Goal: Navigation & Orientation: Find specific page/section

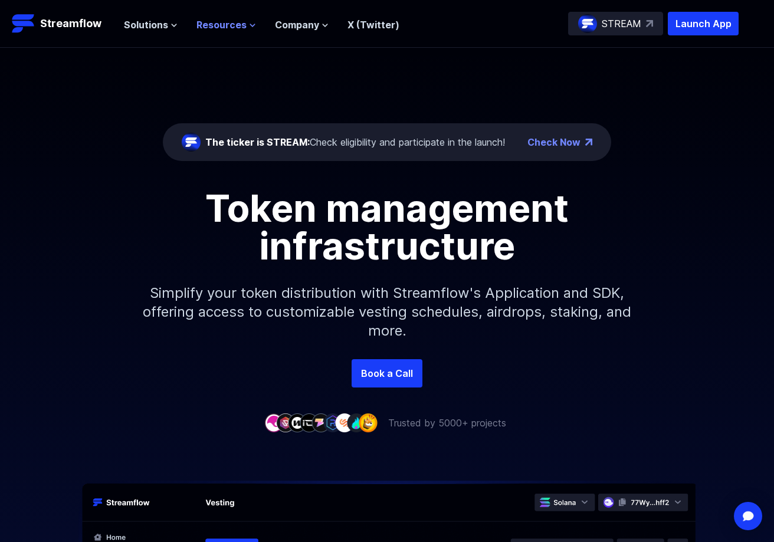
click at [196, 22] on span "Resources" at bounding box center [221, 25] width 50 height 14
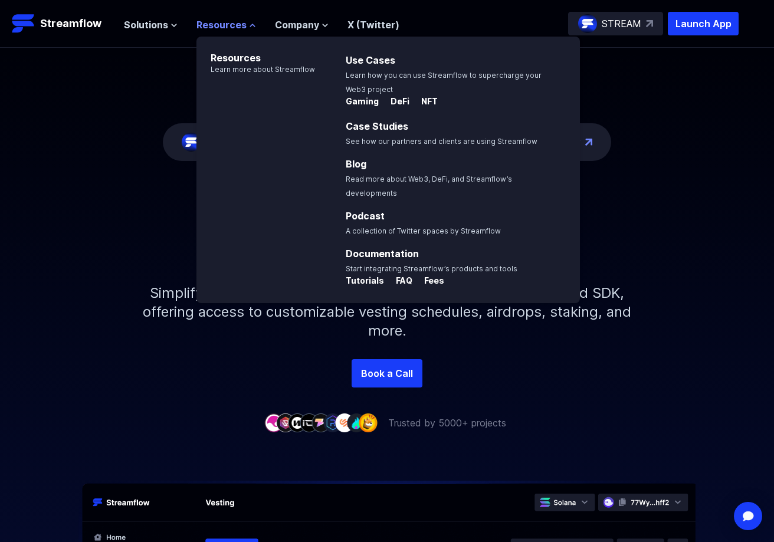
click at [197, 24] on span "Resources" at bounding box center [221, 25] width 50 height 14
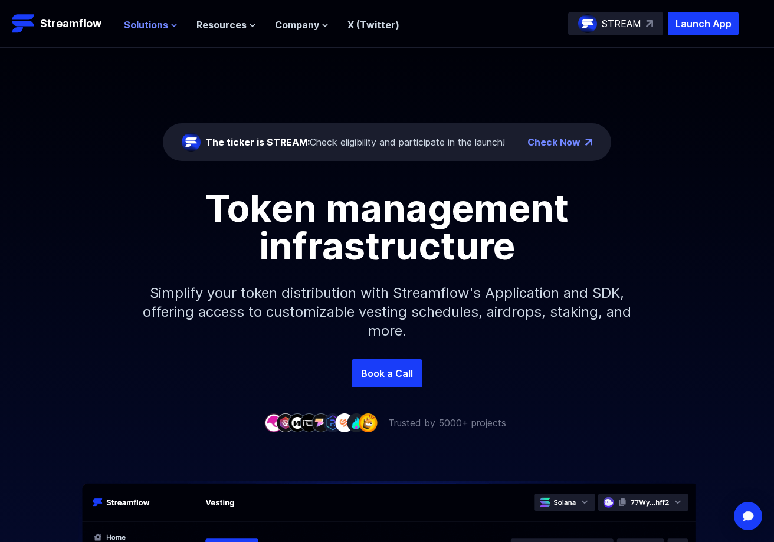
click at [143, 27] on span "Solutions" at bounding box center [146, 25] width 44 height 14
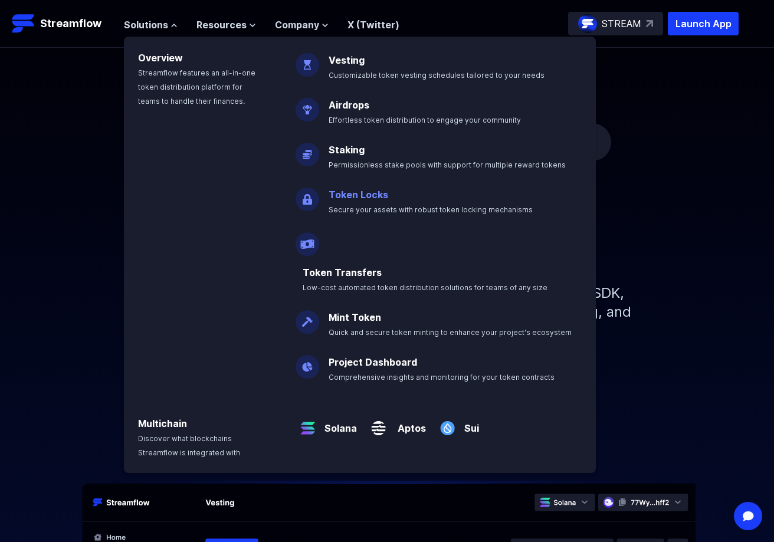
click at [427, 210] on span "Secure your assets with robust token locking mechanisms" at bounding box center [431, 209] width 204 height 9
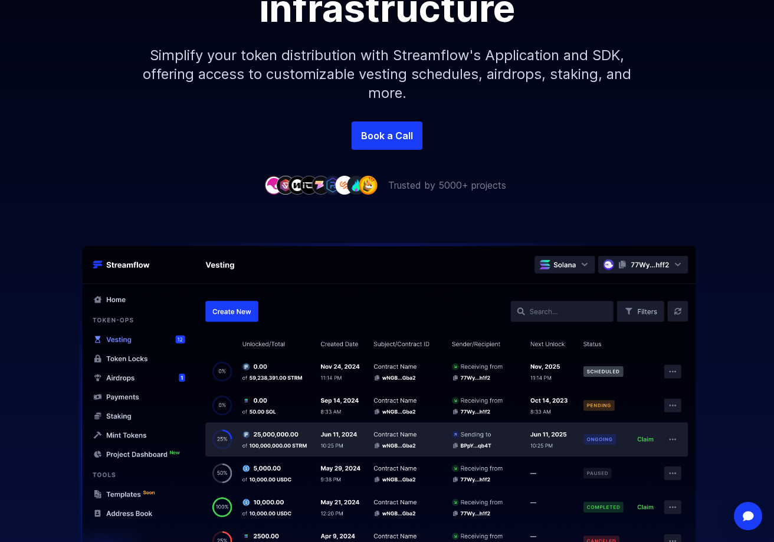
scroll to position [352, 0]
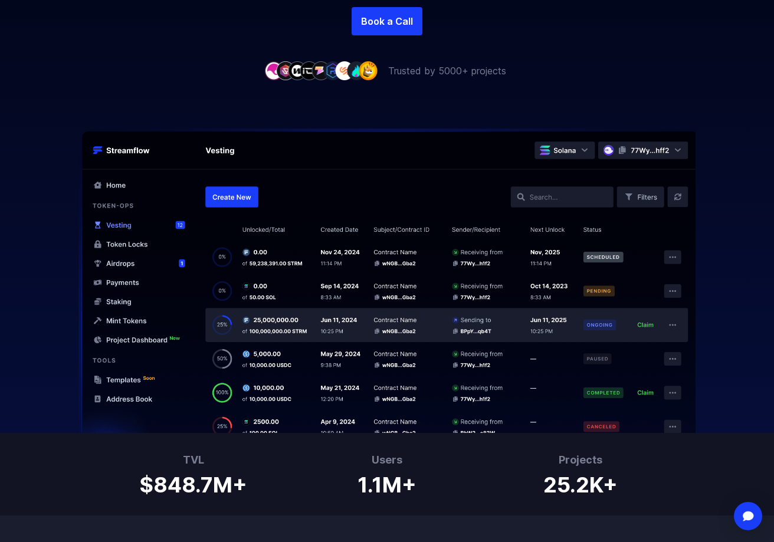
click at [244, 198] on img at bounding box center [386, 281] width 755 height 304
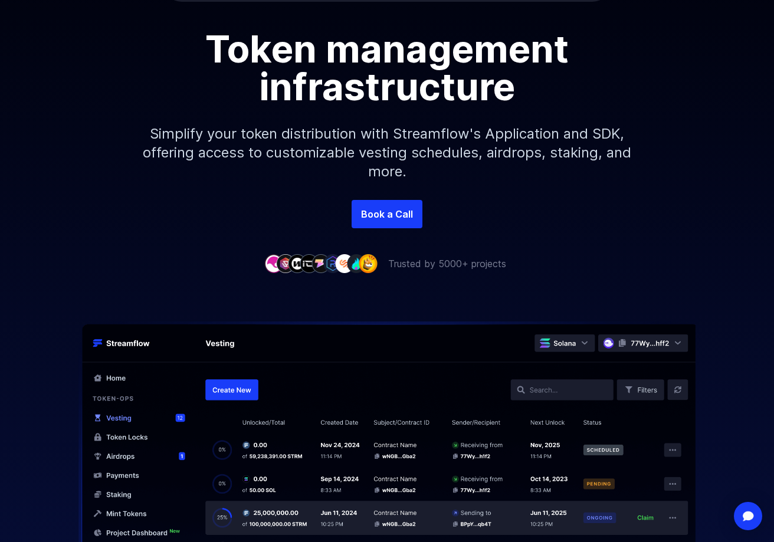
scroll to position [0, 0]
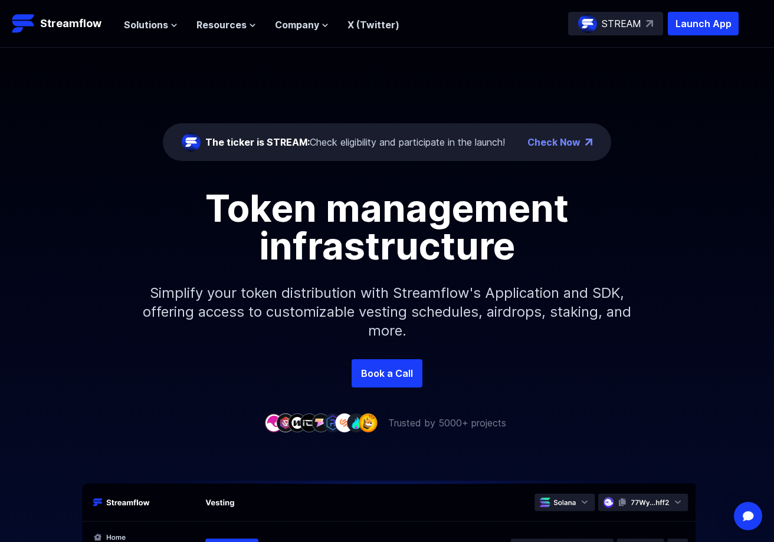
click at [624, 28] on p "STREAM" at bounding box center [622, 24] width 40 height 14
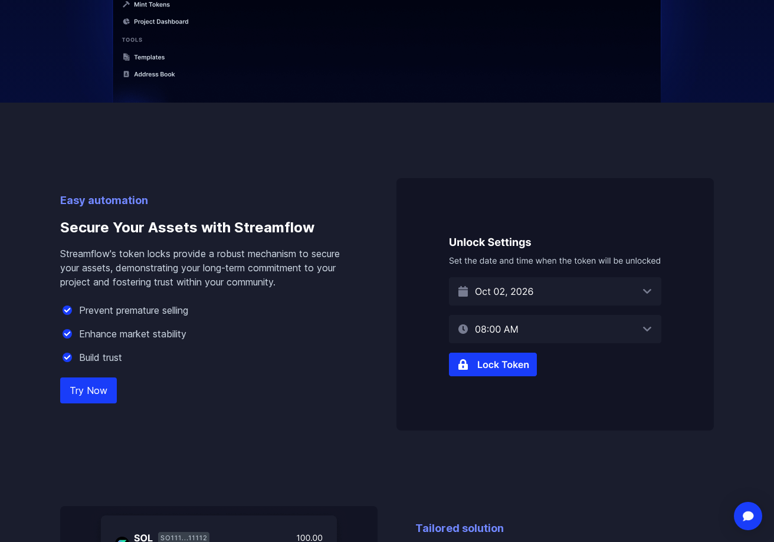
scroll to position [687, 0]
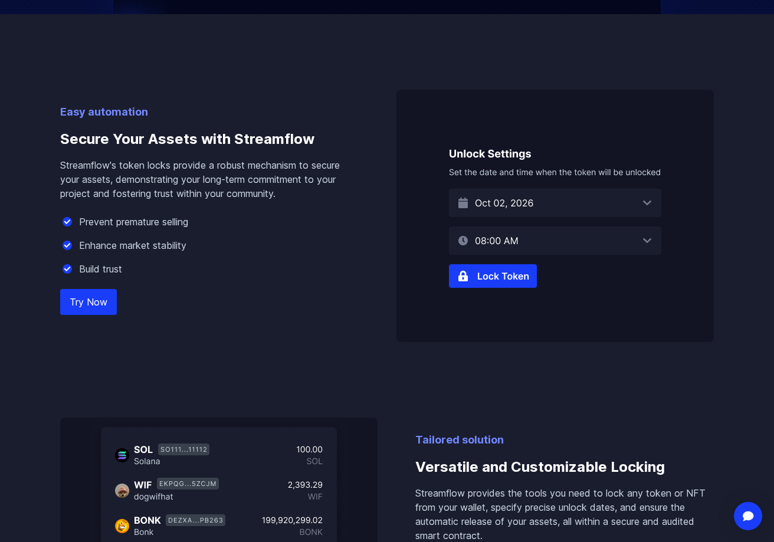
click at [549, 199] on img at bounding box center [555, 216] width 317 height 253
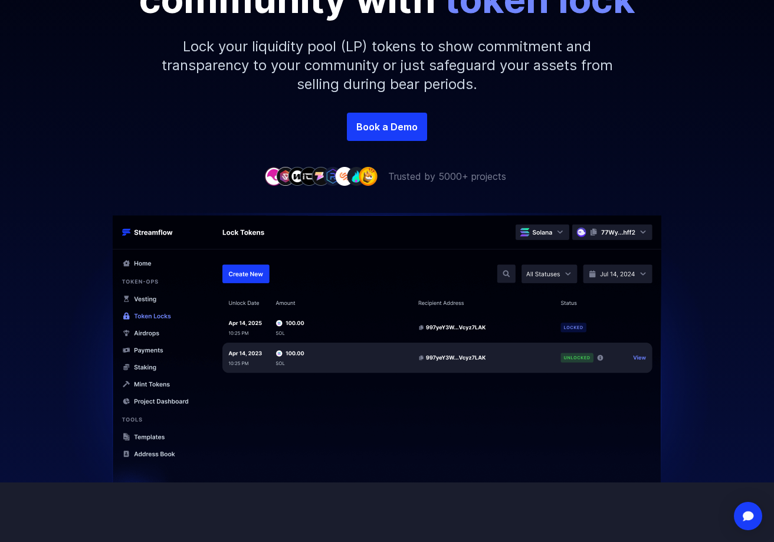
scroll to position [519, 0]
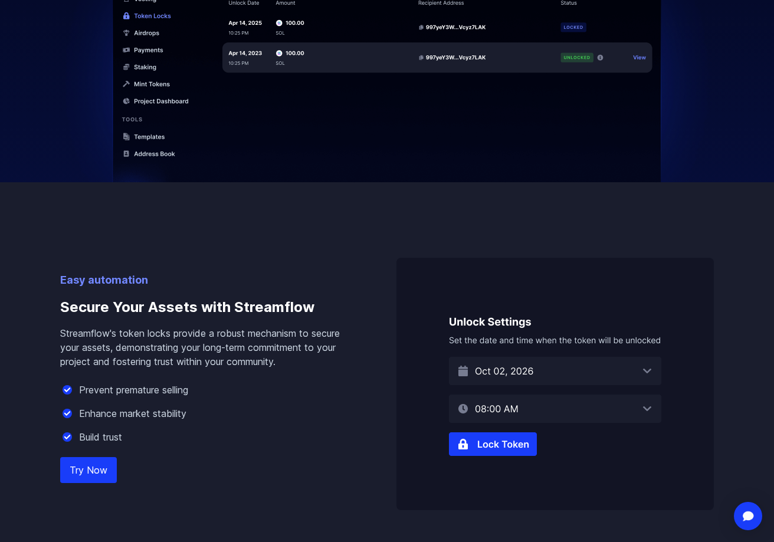
click at [88, 471] on link "Try Now" at bounding box center [88, 470] width 57 height 26
